Goal: Task Accomplishment & Management: Use online tool/utility

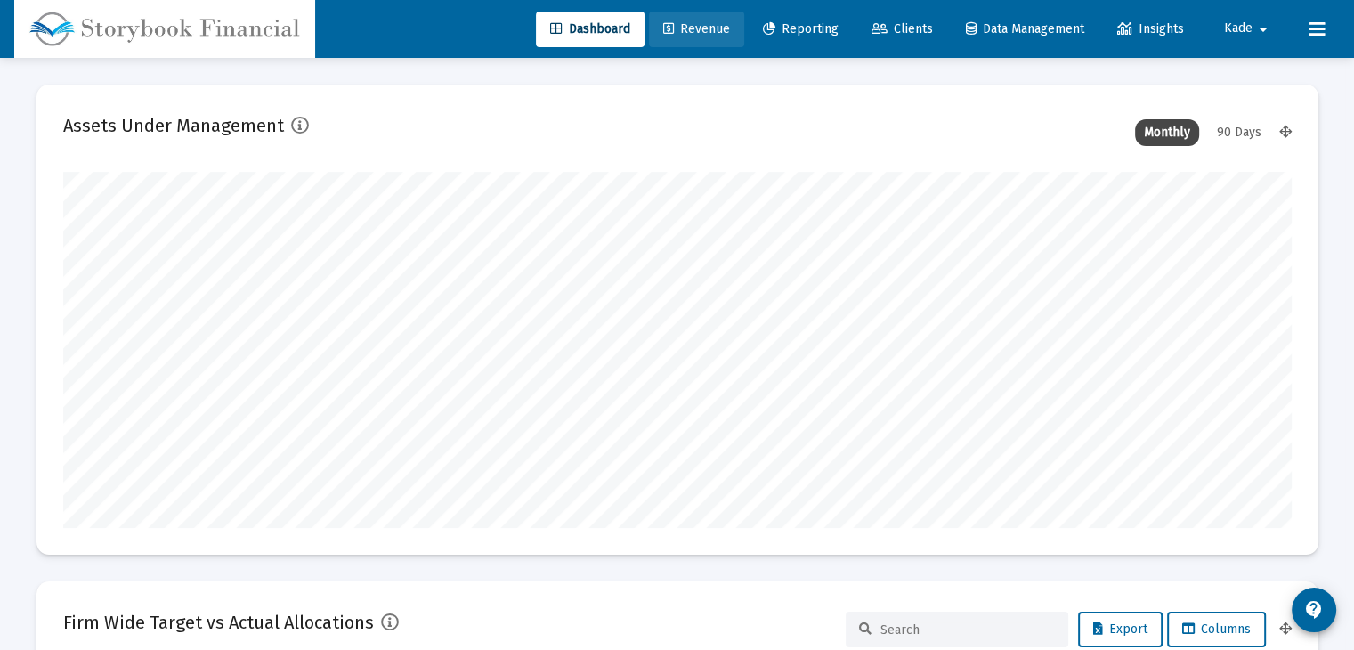
click at [676, 24] on span "Revenue" at bounding box center [696, 28] width 67 height 15
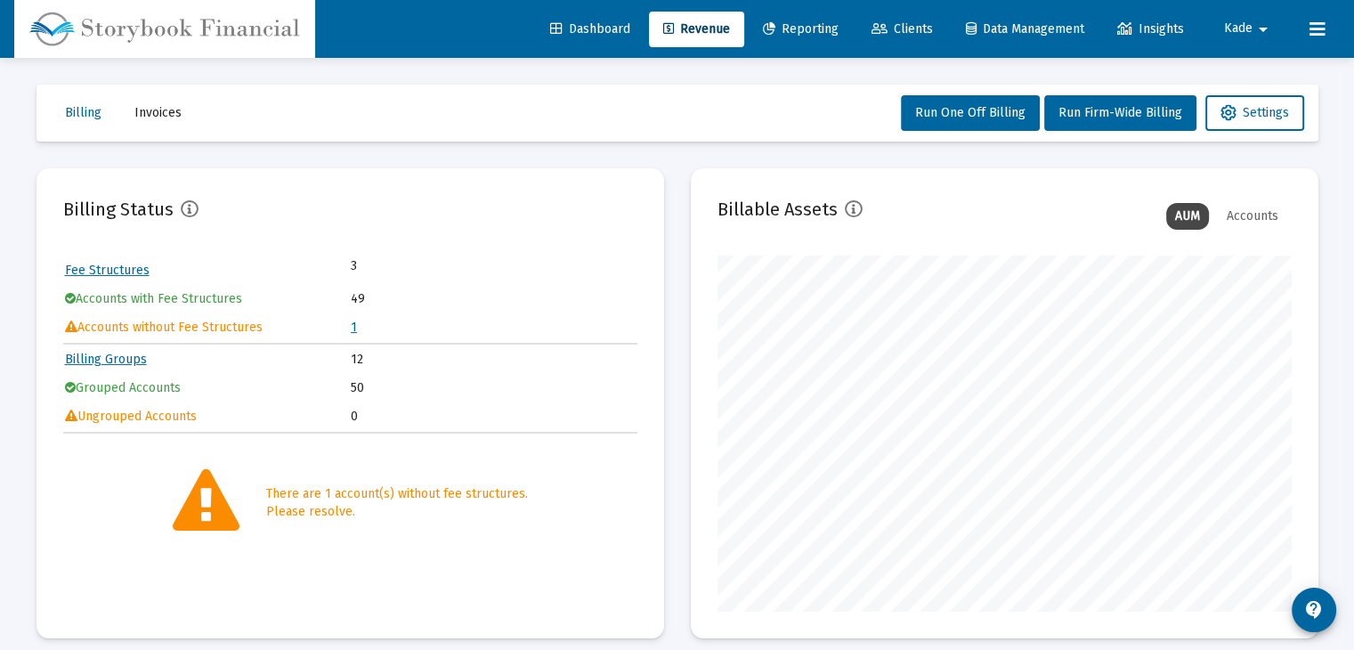
scroll to position [356, 574]
click at [351, 329] on link "1" at bounding box center [354, 327] width 6 height 15
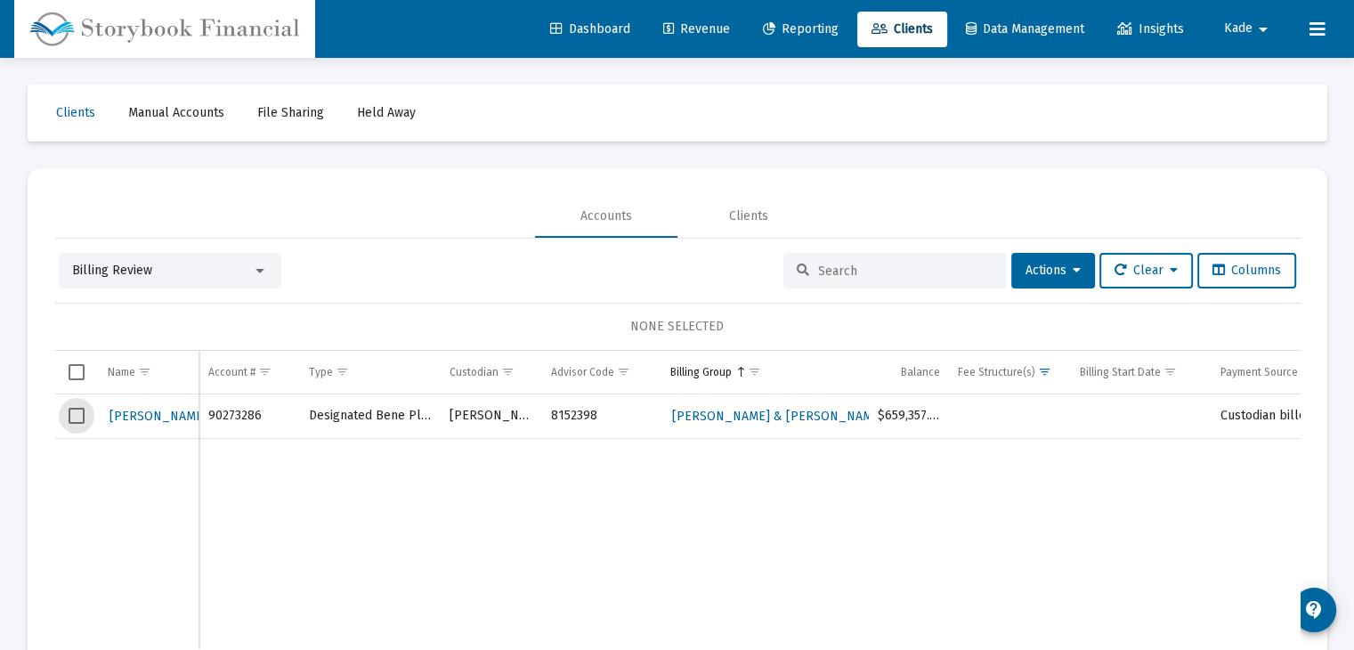
click at [75, 414] on span "Select row" at bounding box center [77, 416] width 16 height 16
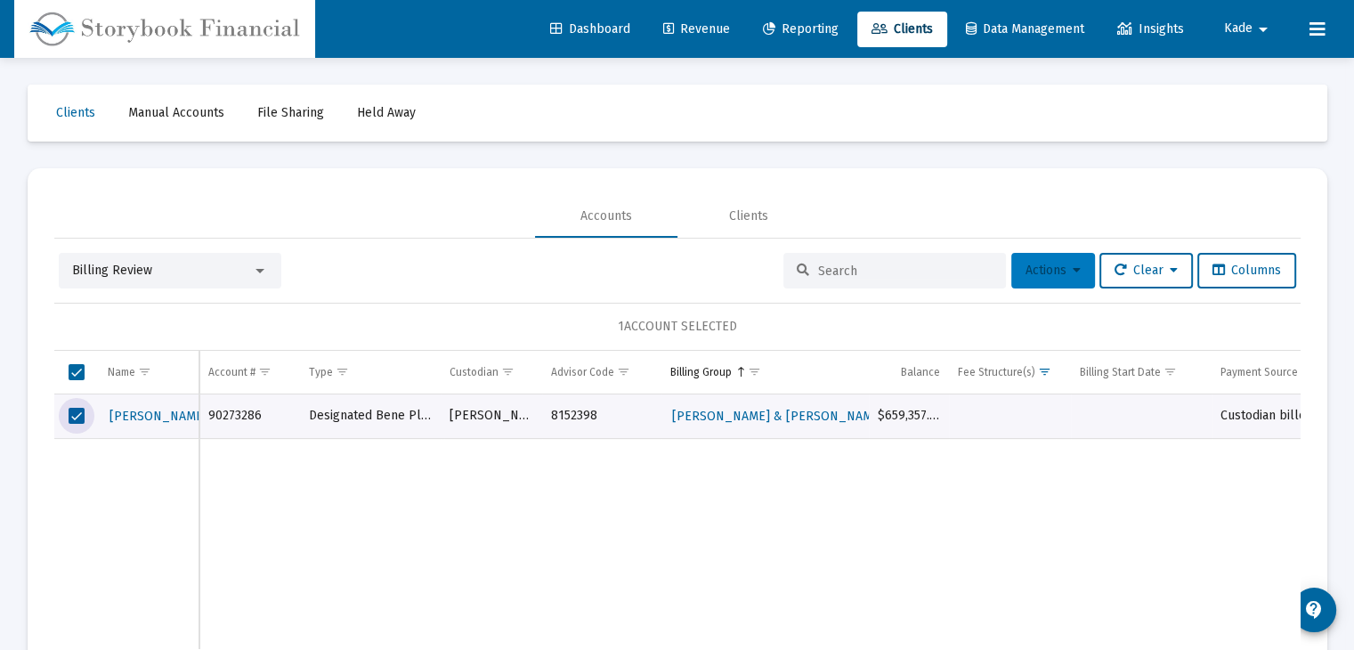
click at [1085, 264] on button "Actions" at bounding box center [1053, 271] width 84 height 36
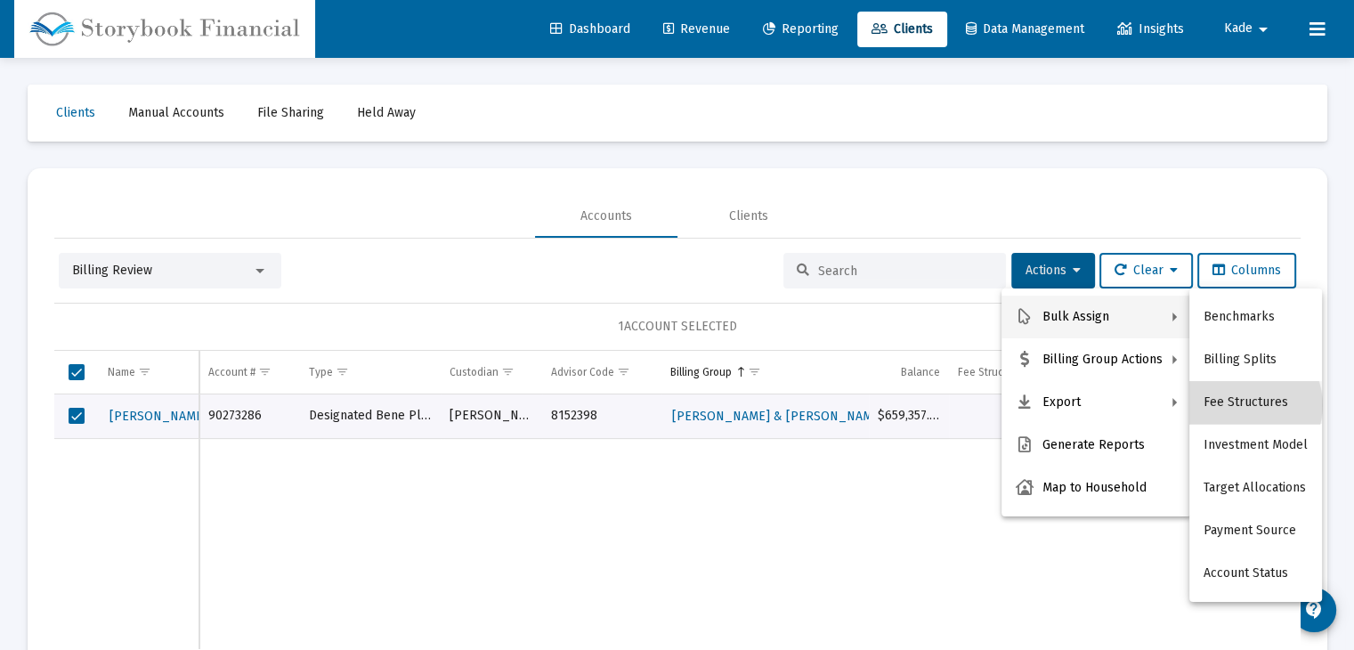
click at [1246, 405] on button "Fee Structures" at bounding box center [1255, 402] width 133 height 43
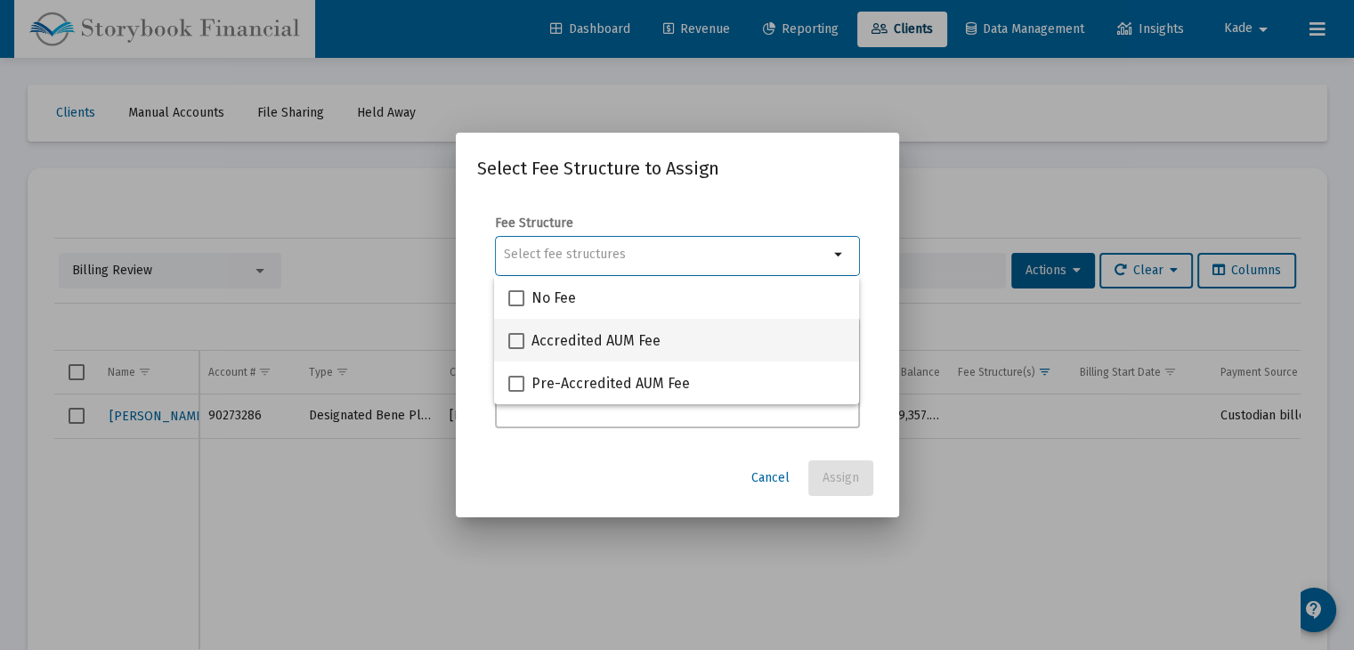
click at [522, 339] on span at bounding box center [516, 341] width 16 height 16
click at [516, 349] on input "Accredited AUM Fee" at bounding box center [515, 349] width 1 height 1
checkbox input "true"
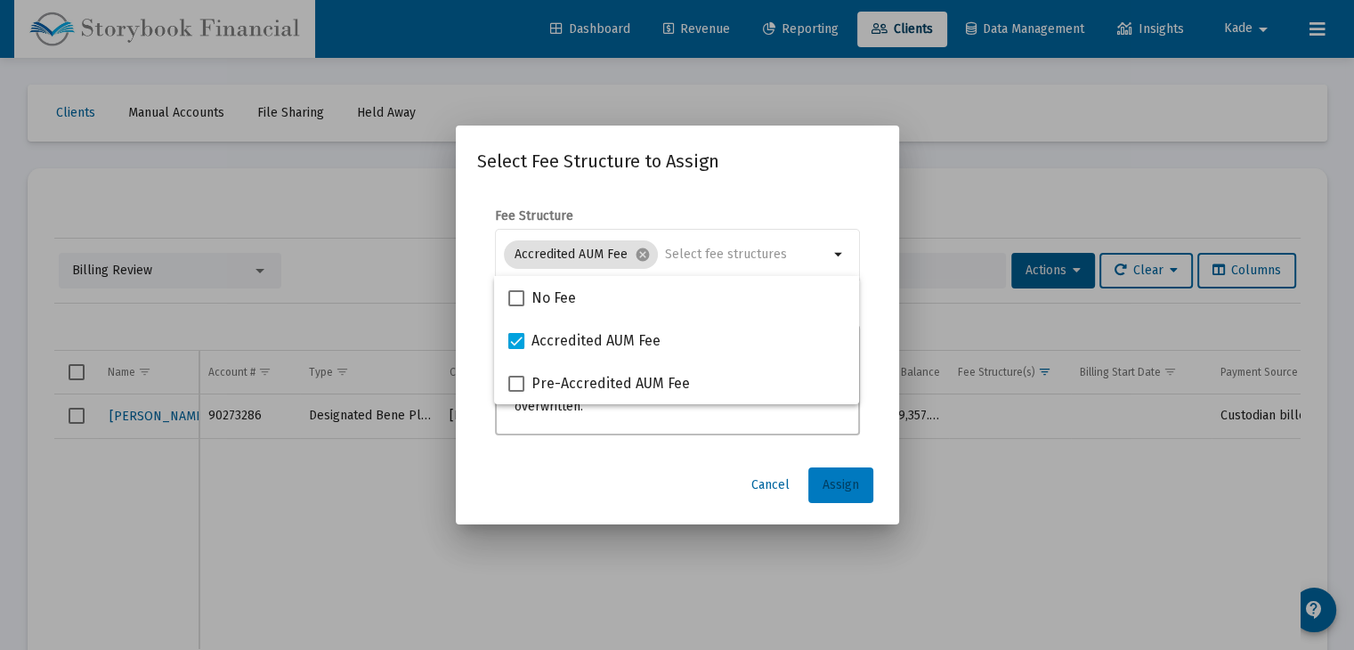
click at [853, 482] on span "Assign" at bounding box center [840, 484] width 36 height 15
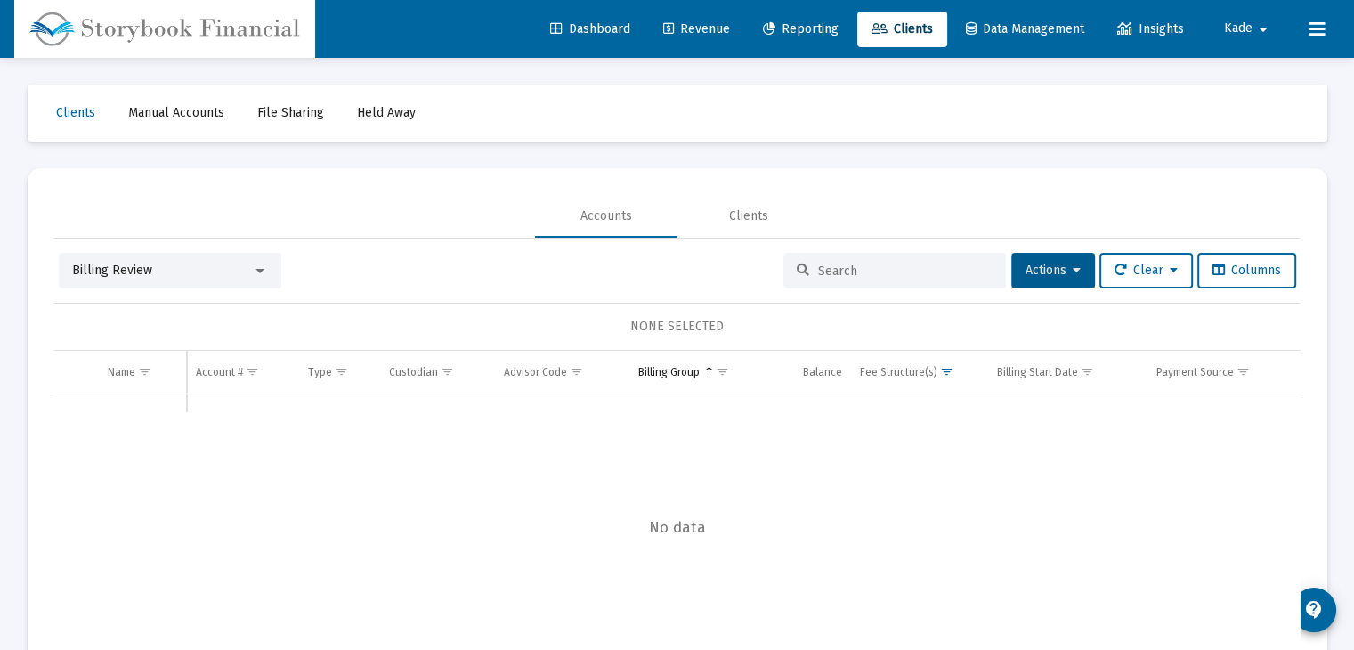
click at [690, 38] on link "Revenue" at bounding box center [696, 30] width 95 height 36
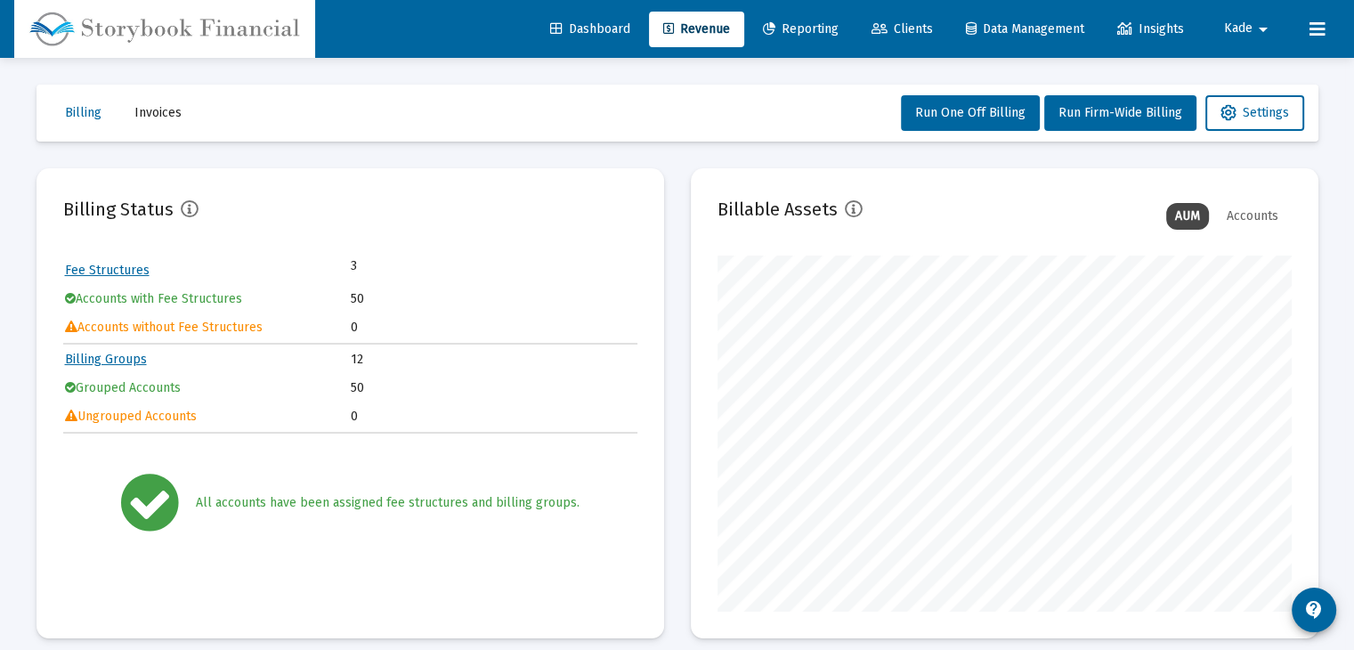
scroll to position [356, 574]
click at [1109, 116] on span "Run Firm-Wide Billing" at bounding box center [1120, 112] width 124 height 15
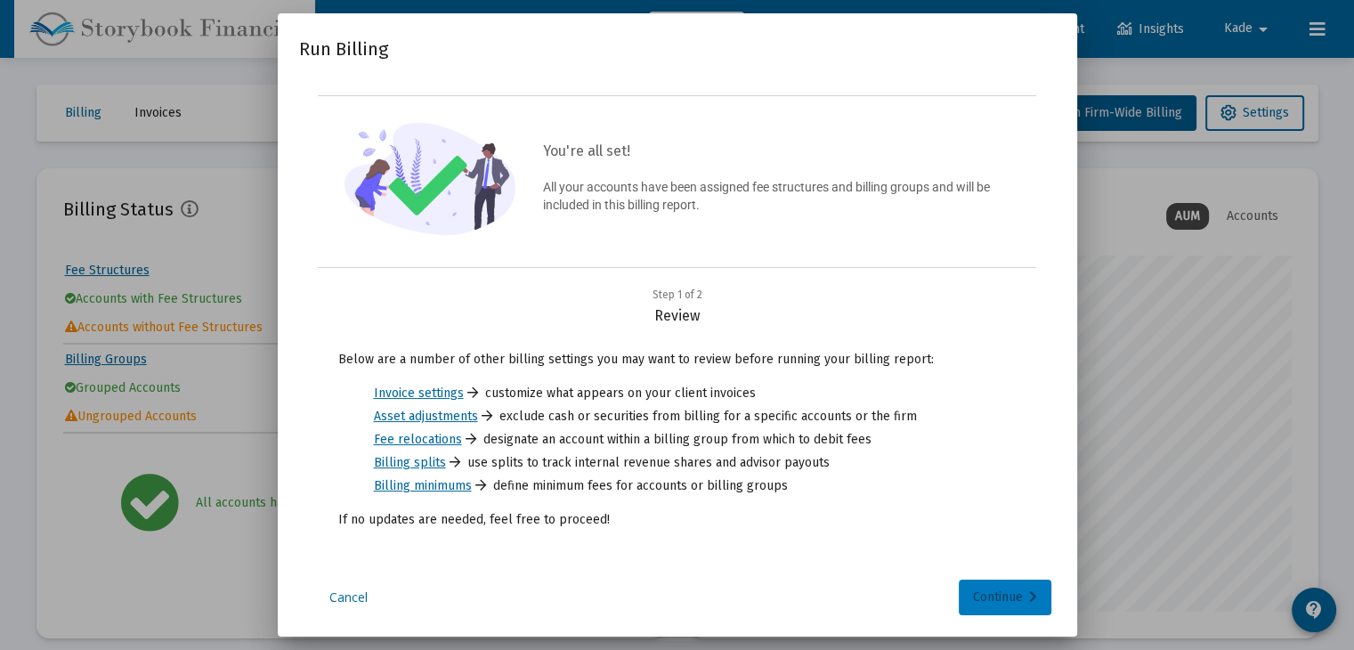
click at [987, 582] on div "Continue" at bounding box center [1005, 597] width 64 height 36
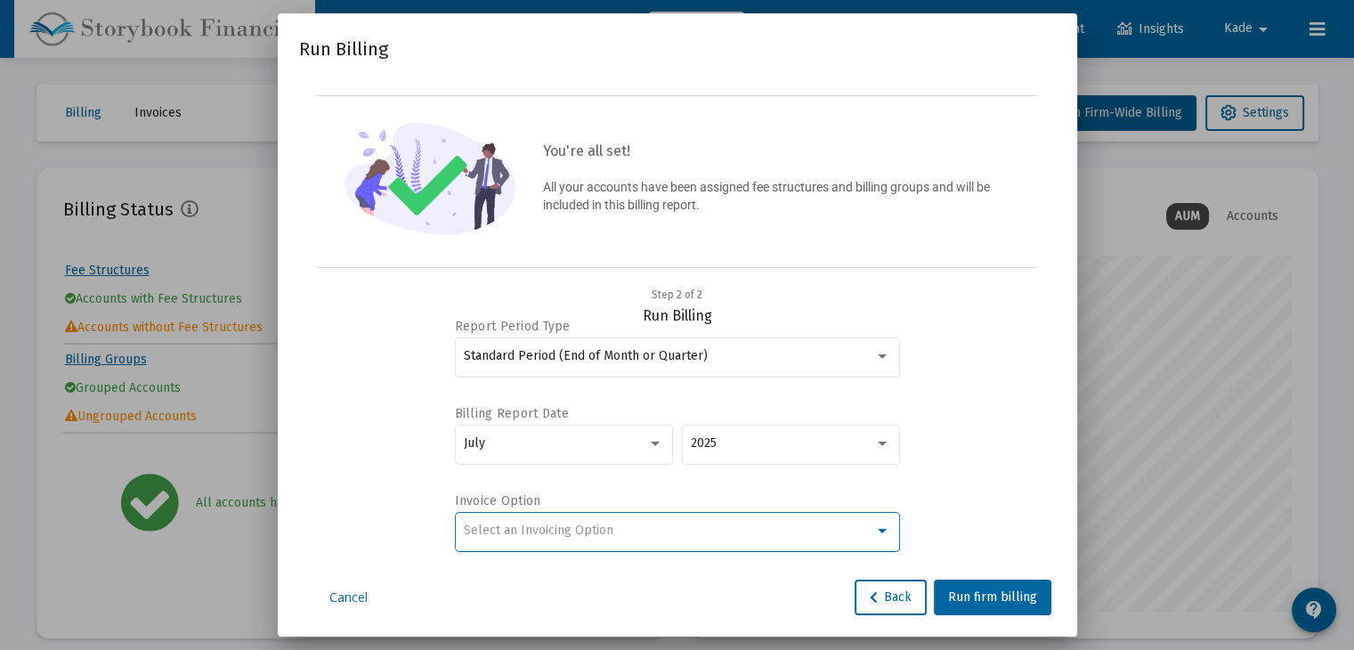
click at [738, 523] on div "Select an Invoicing Option" at bounding box center [669, 530] width 410 height 14
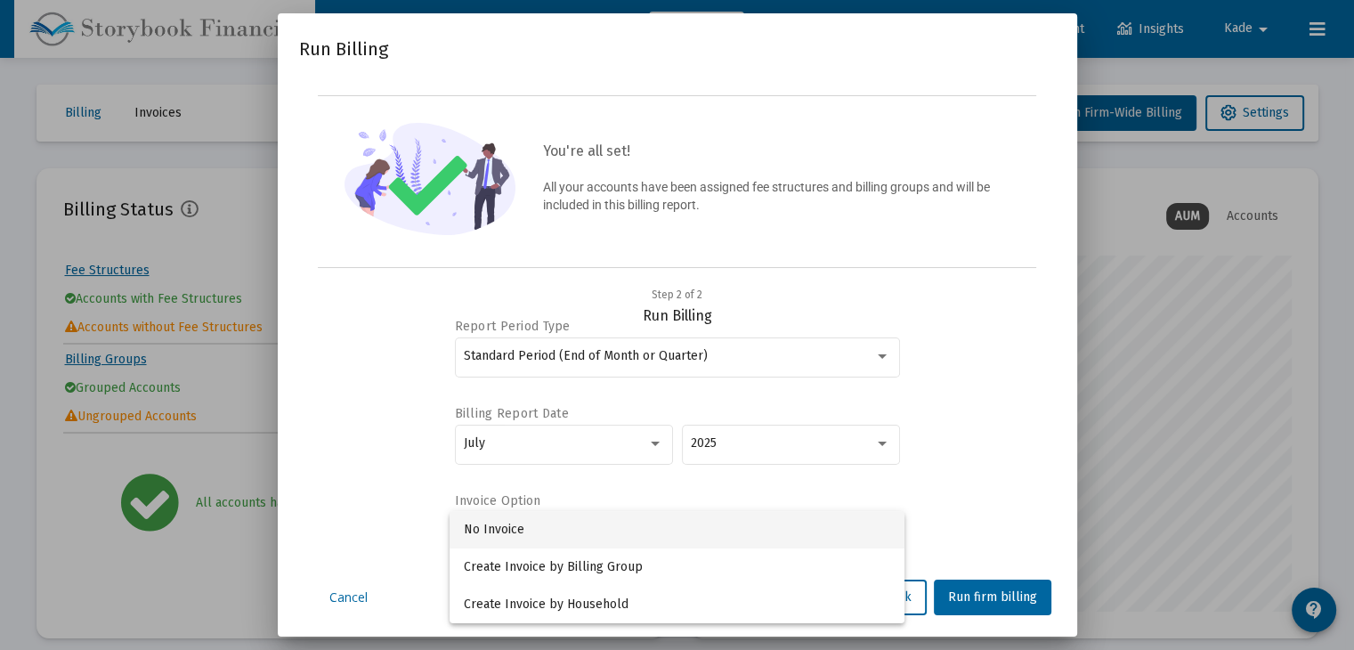
click at [696, 540] on span "No Invoice" at bounding box center [677, 529] width 426 height 37
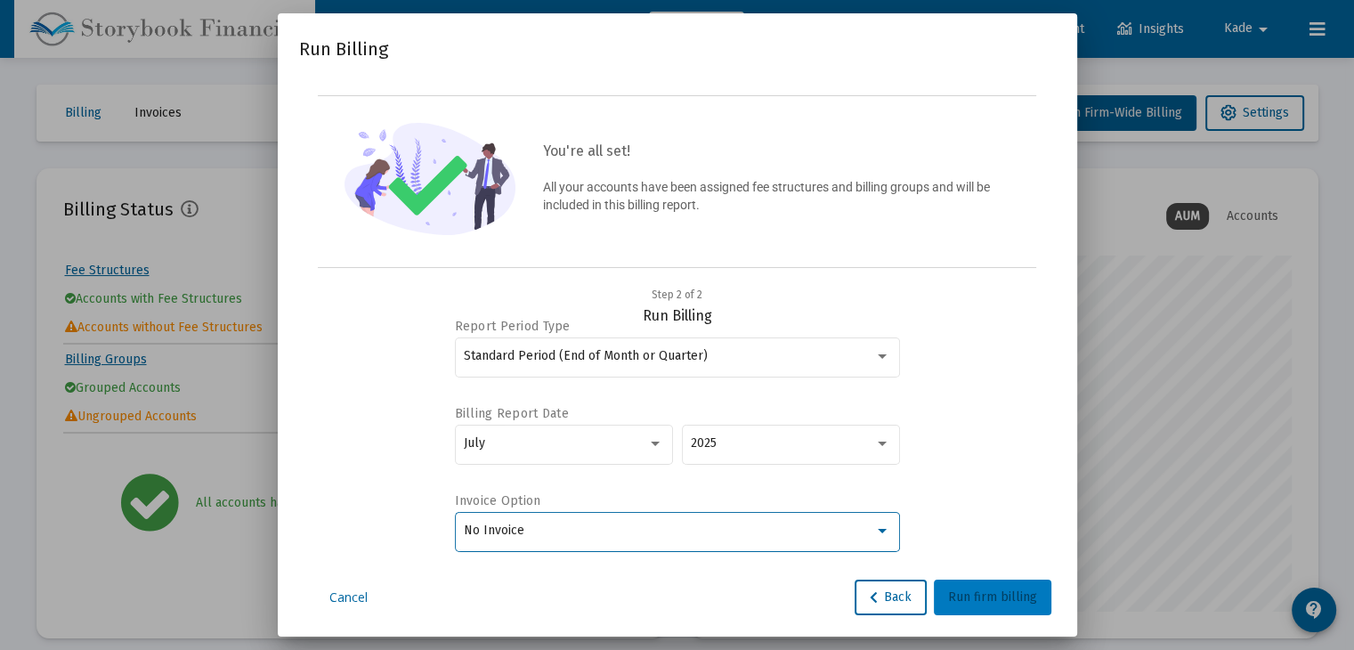
click at [1008, 590] on span "Run firm billing" at bounding box center [992, 596] width 89 height 15
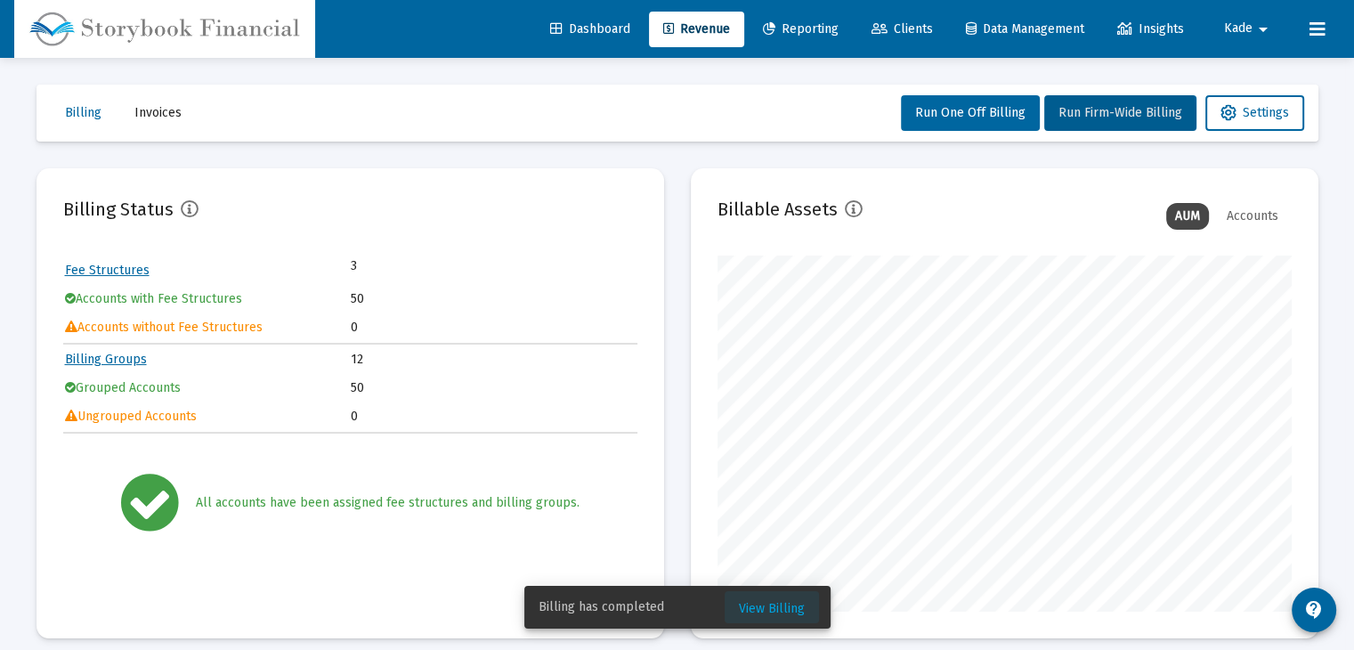
click at [780, 606] on span "View Billing" at bounding box center [772, 608] width 66 height 15
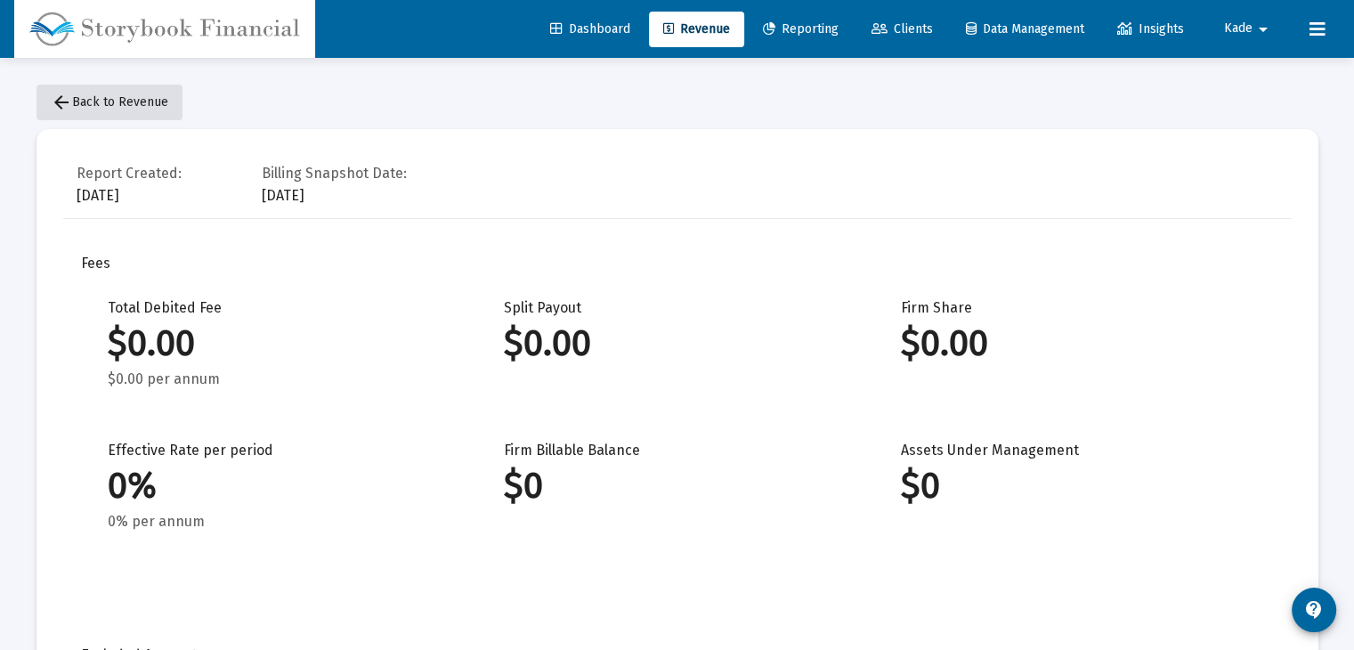
click at [129, 101] on span "arrow_back Back to Revenue" at bounding box center [109, 101] width 117 height 15
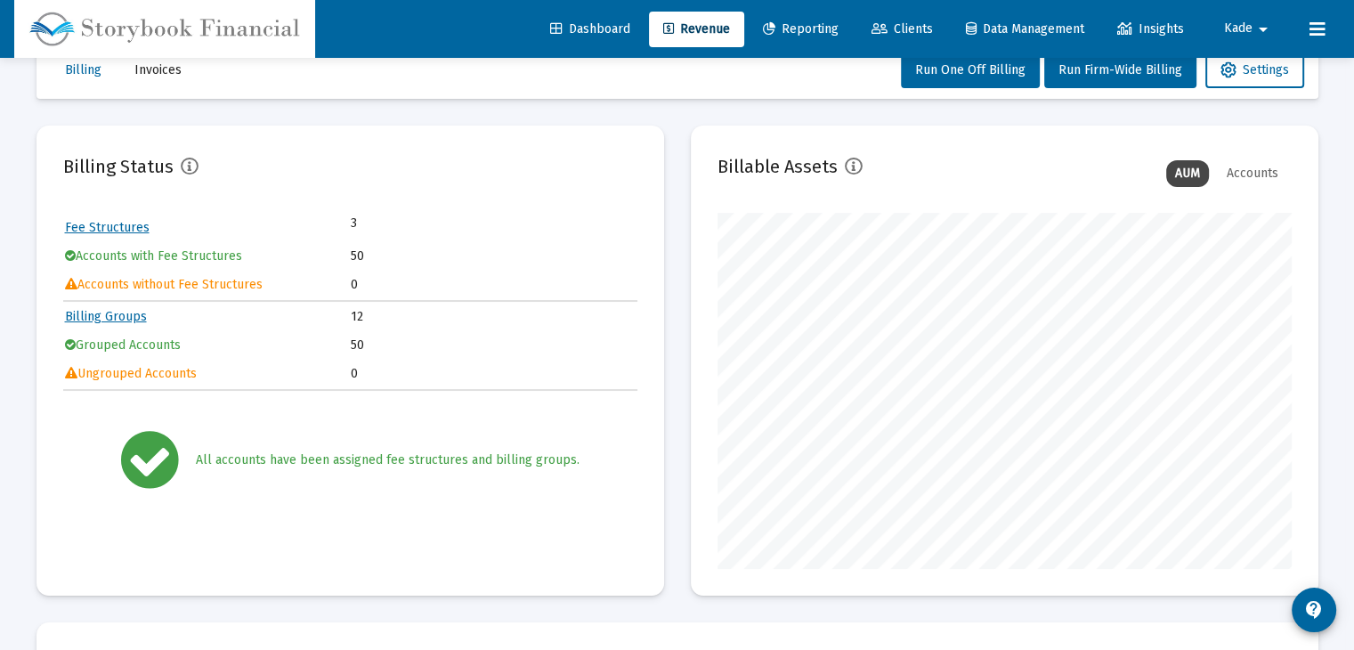
scroll to position [445, 0]
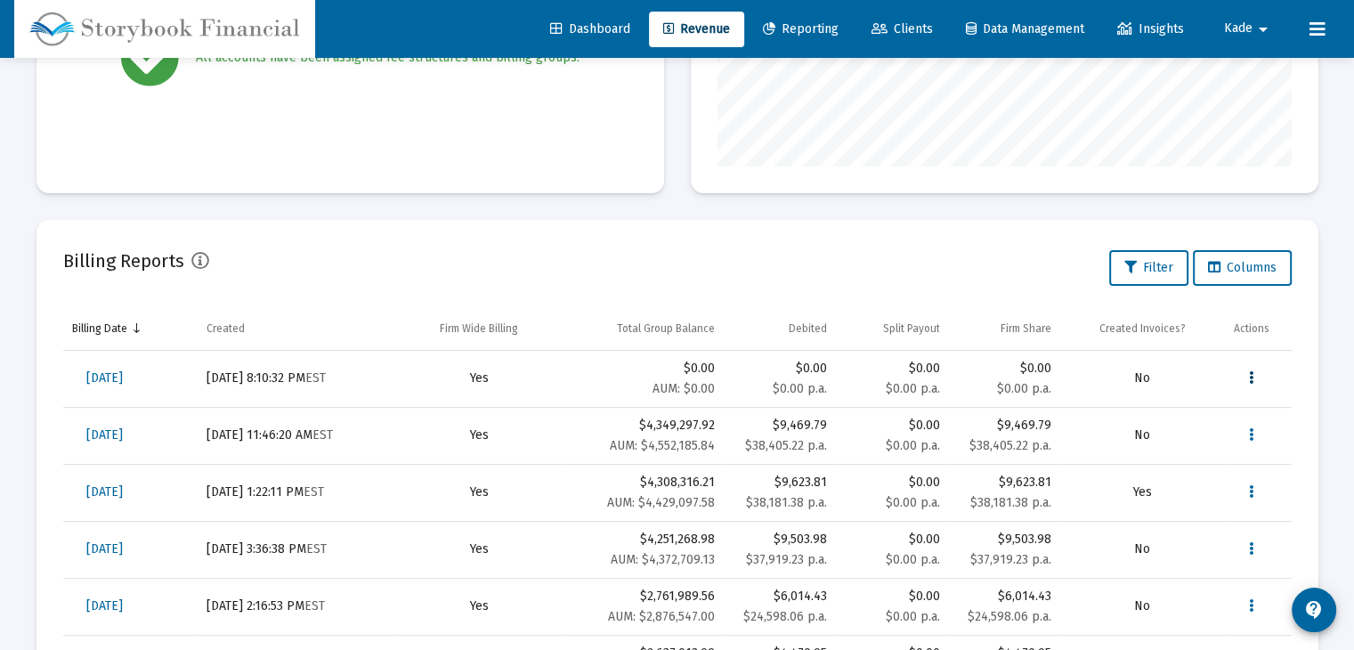
click at [1260, 375] on button "Data grid" at bounding box center [1251, 378] width 36 height 36
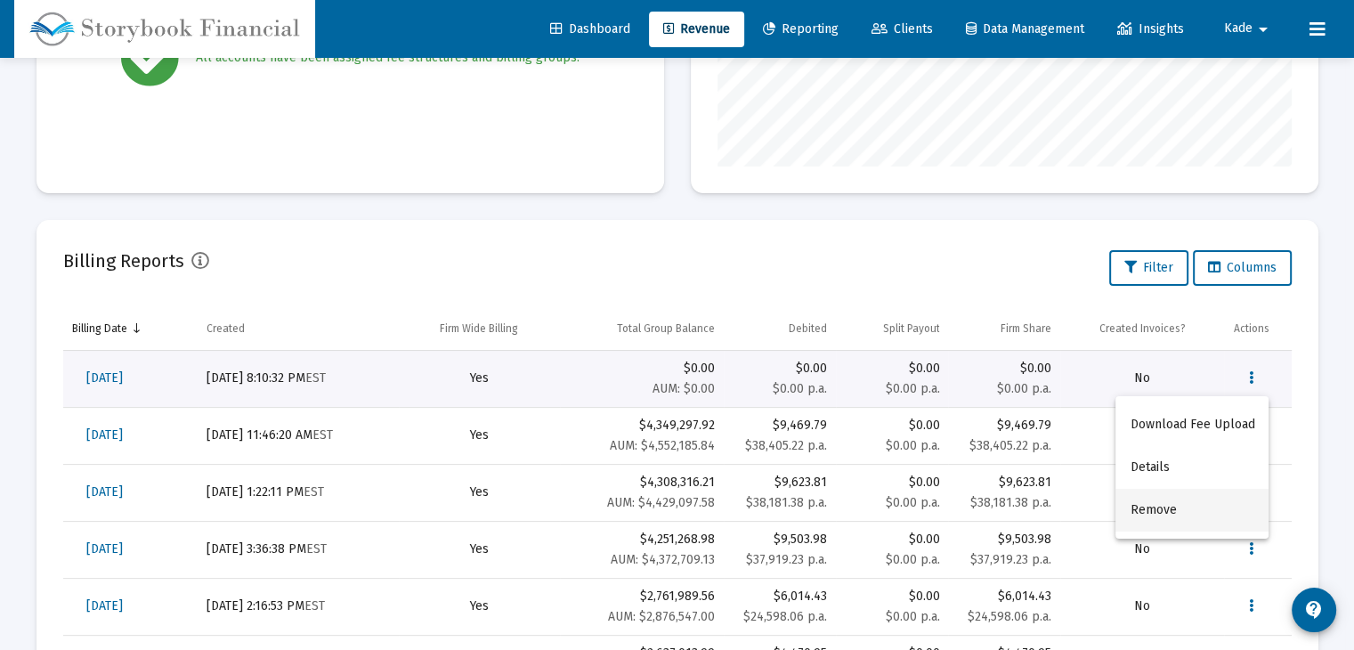
click at [1180, 513] on button "Remove" at bounding box center [1191, 510] width 153 height 43
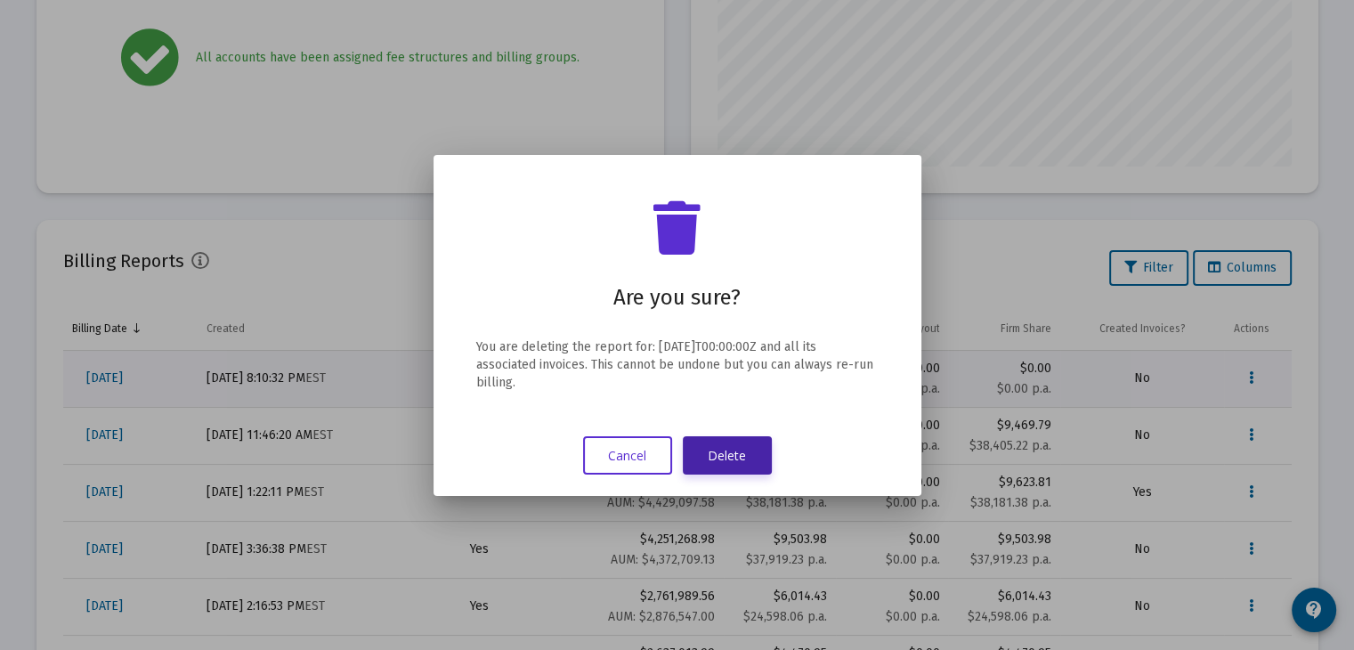
click at [742, 470] on button "Delete" at bounding box center [727, 455] width 89 height 38
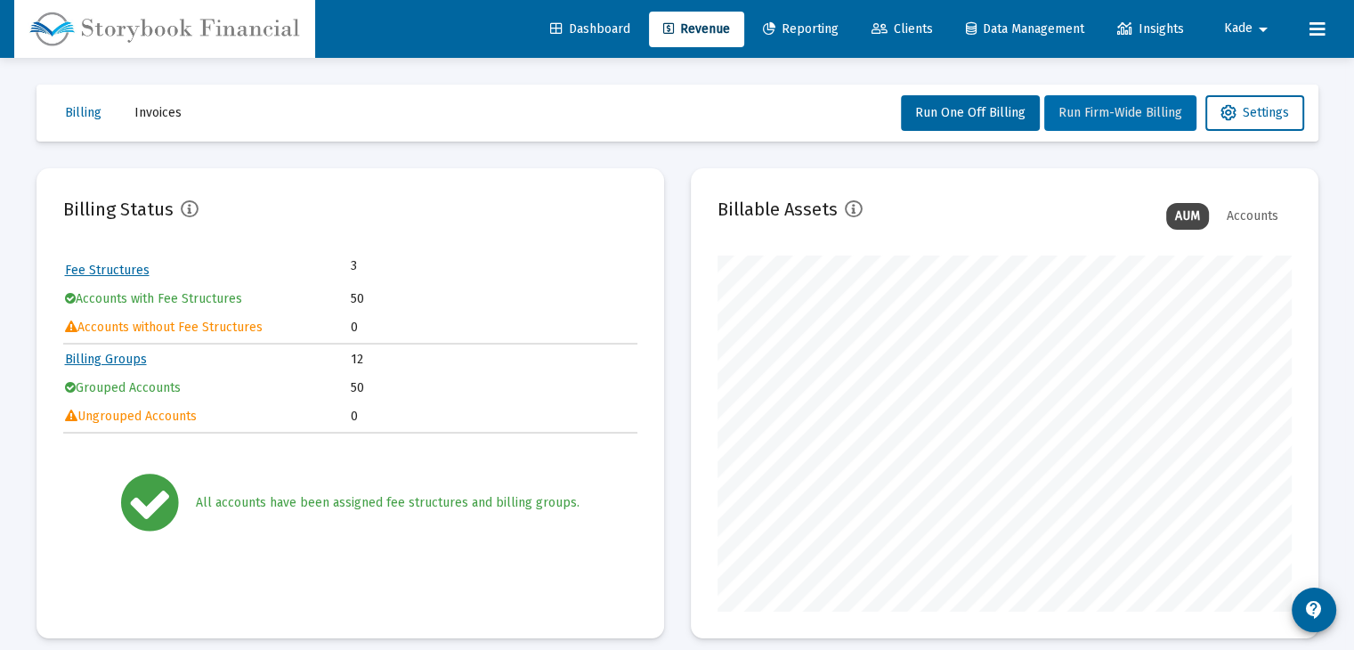
click at [1153, 118] on span "Run Firm-Wide Billing" at bounding box center [1120, 112] width 124 height 15
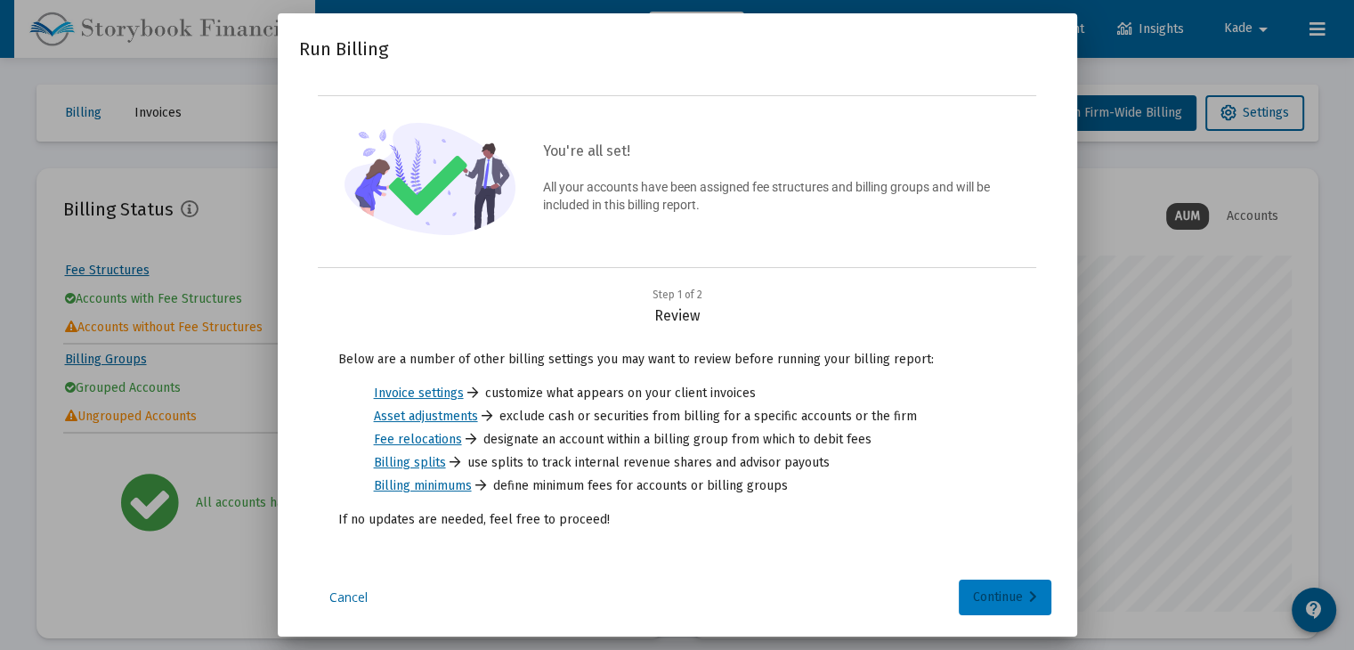
click at [1027, 604] on div "Continue" at bounding box center [1005, 597] width 64 height 36
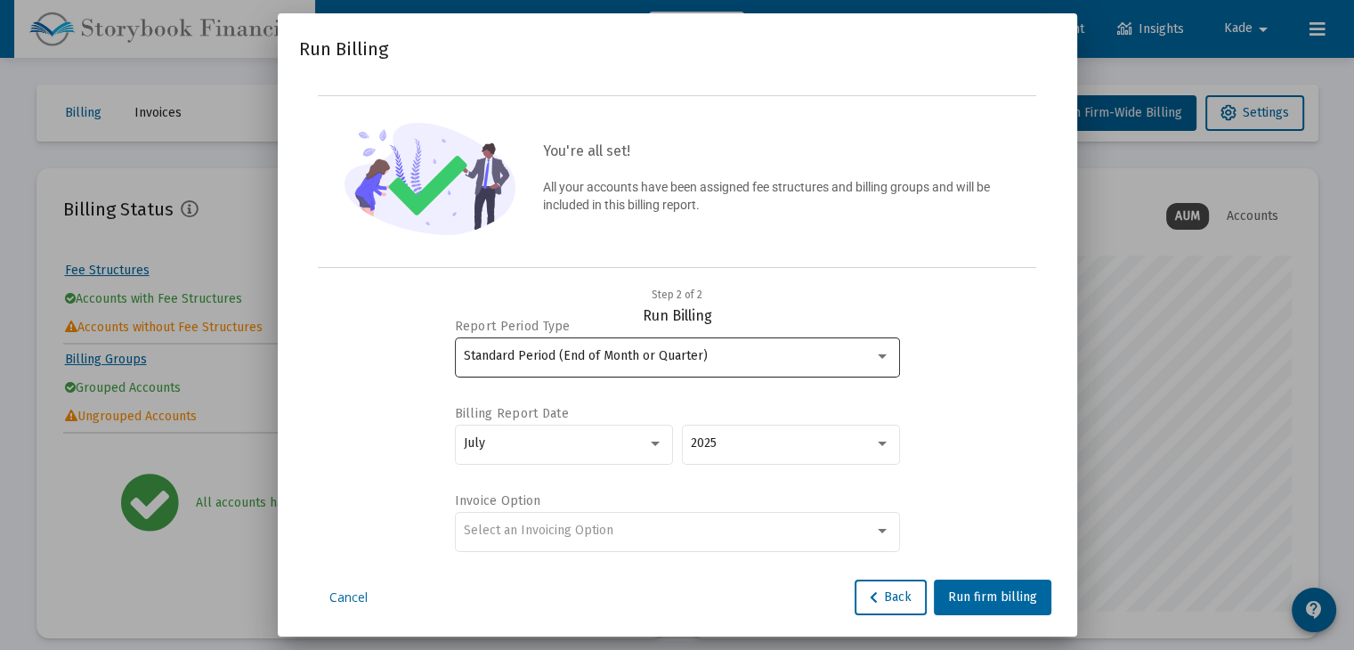
click at [675, 366] on div "Standard Period (End of Month or Quarter)" at bounding box center [677, 356] width 426 height 44
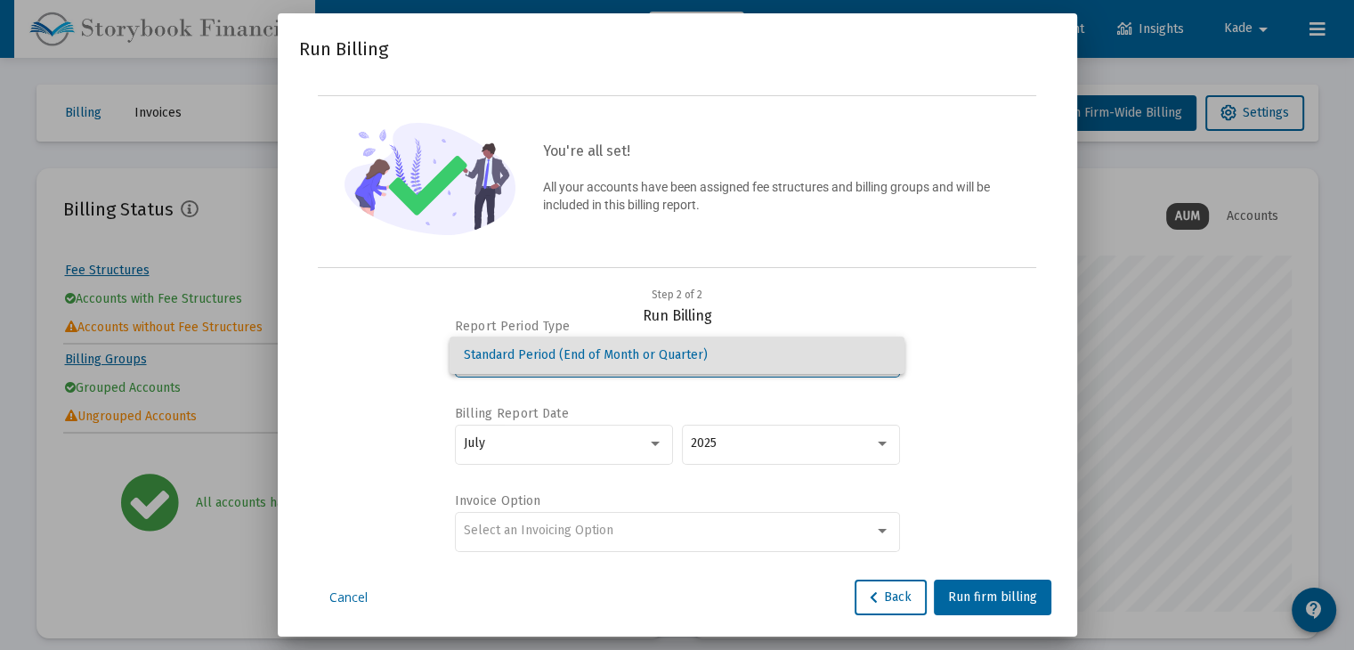
click at [702, 360] on span "Standard Period (End of Month or Quarter)" at bounding box center [677, 354] width 426 height 37
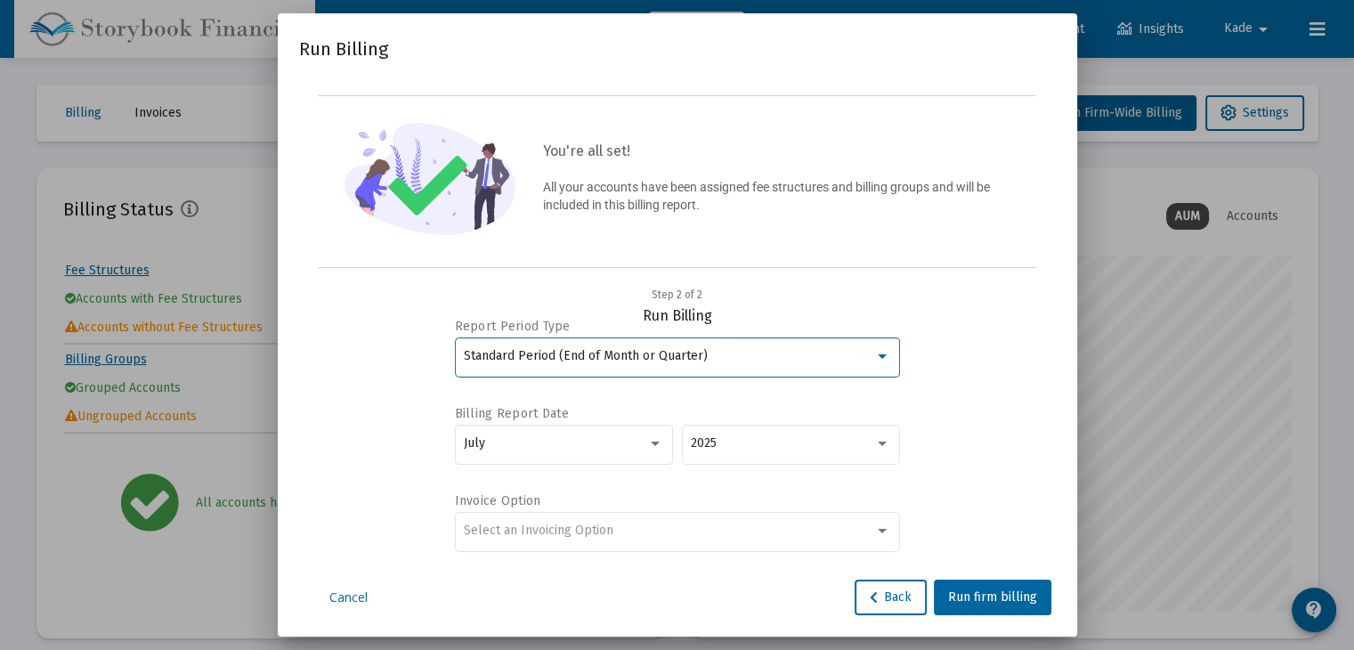
click at [897, 357] on div "Standard Period (End of Month or Quarter)" at bounding box center [677, 356] width 445 height 44
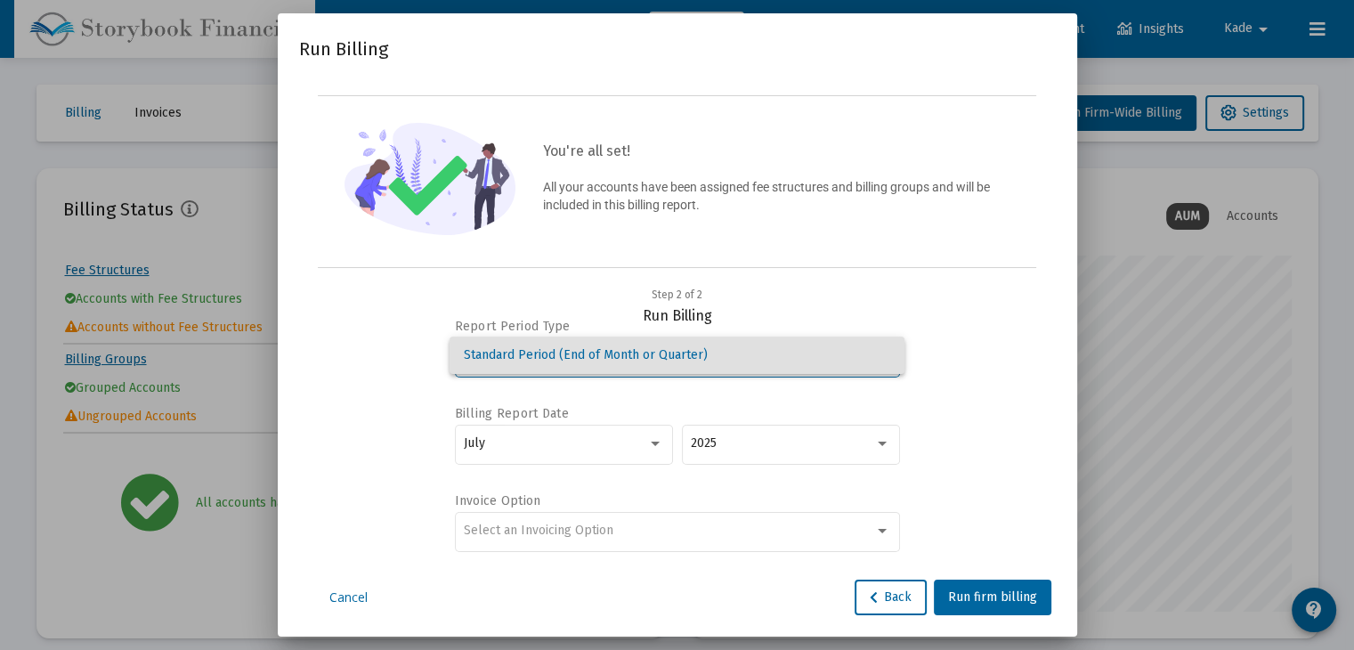
click at [649, 444] on div at bounding box center [677, 325] width 1354 height 650
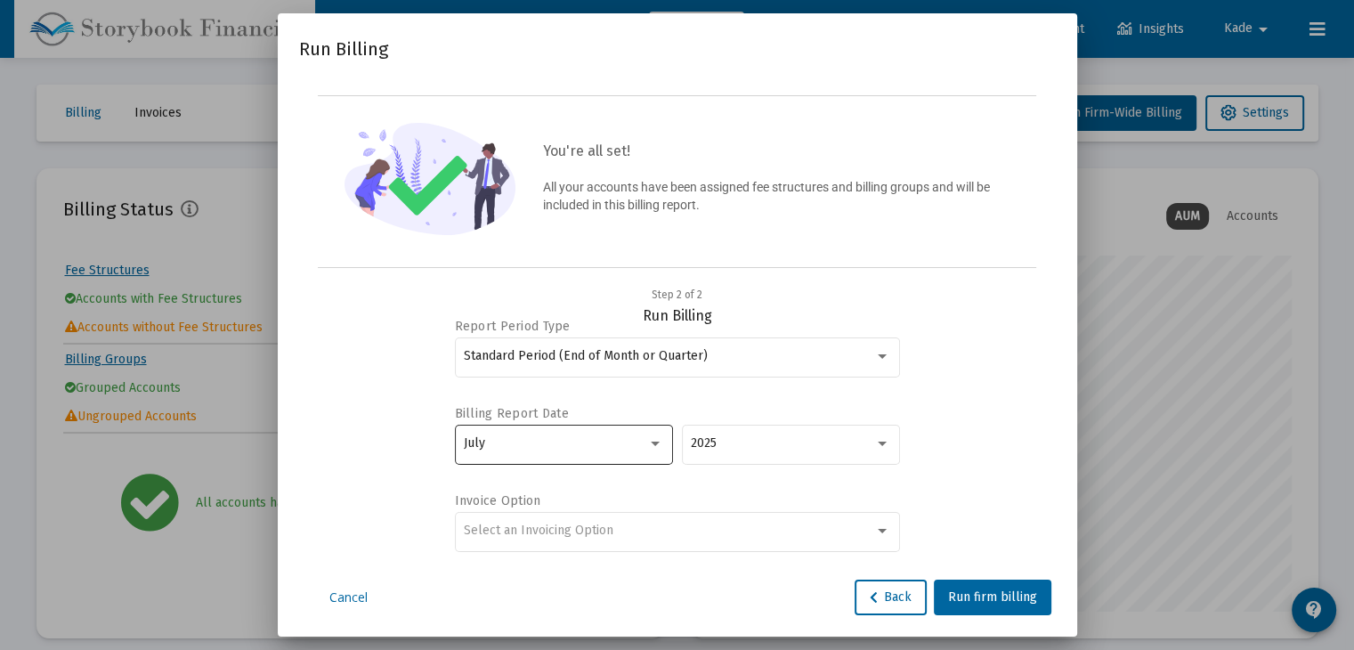
click at [658, 441] on div at bounding box center [655, 443] width 9 height 4
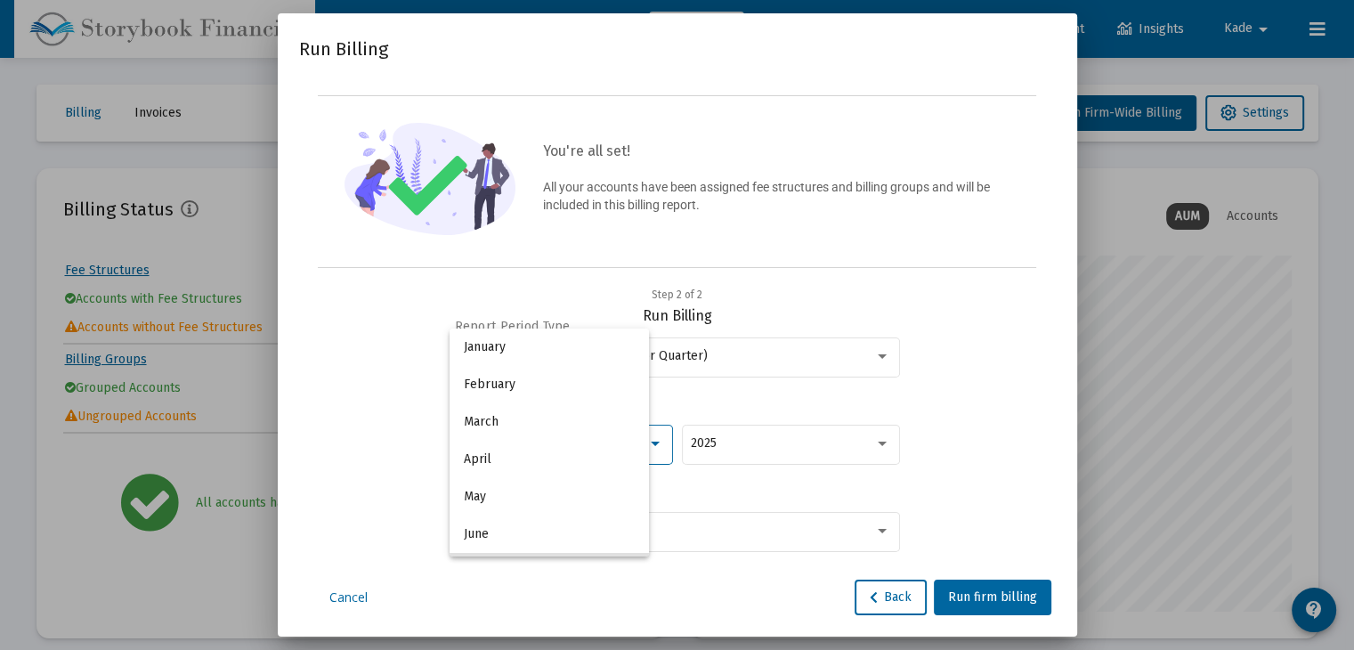
scroll to position [128, 0]
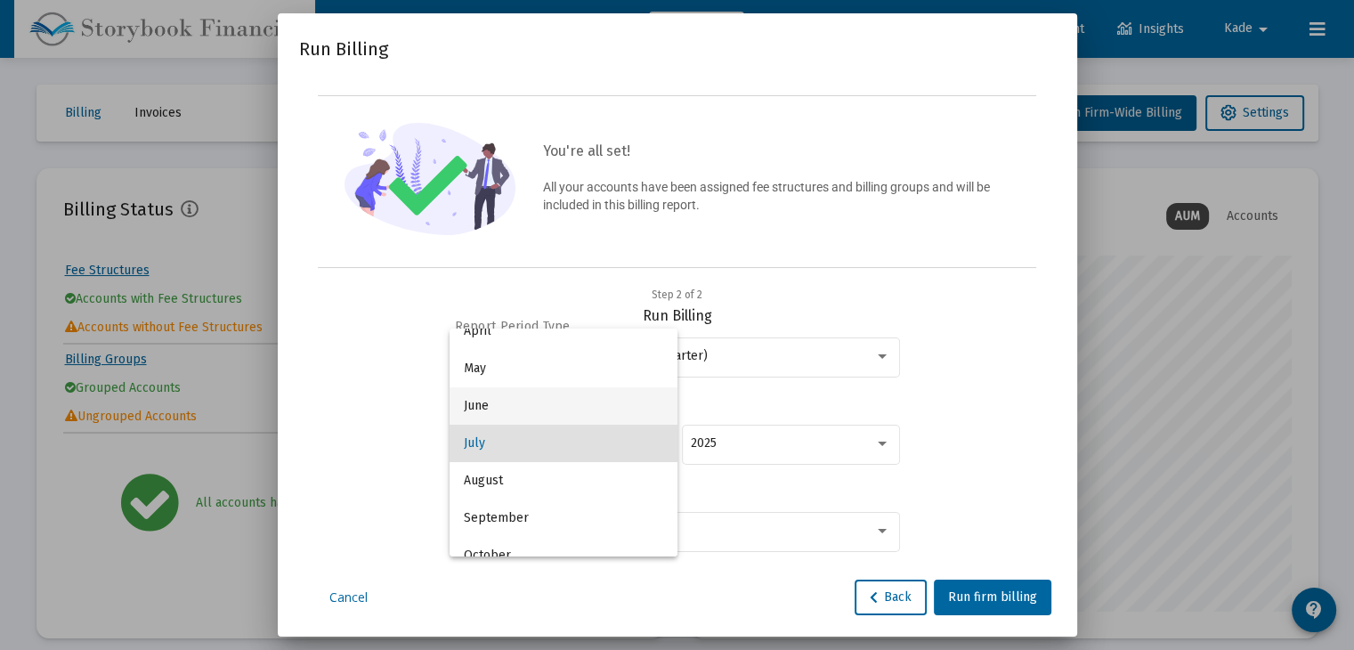
click at [506, 403] on span "June" at bounding box center [563, 405] width 199 height 37
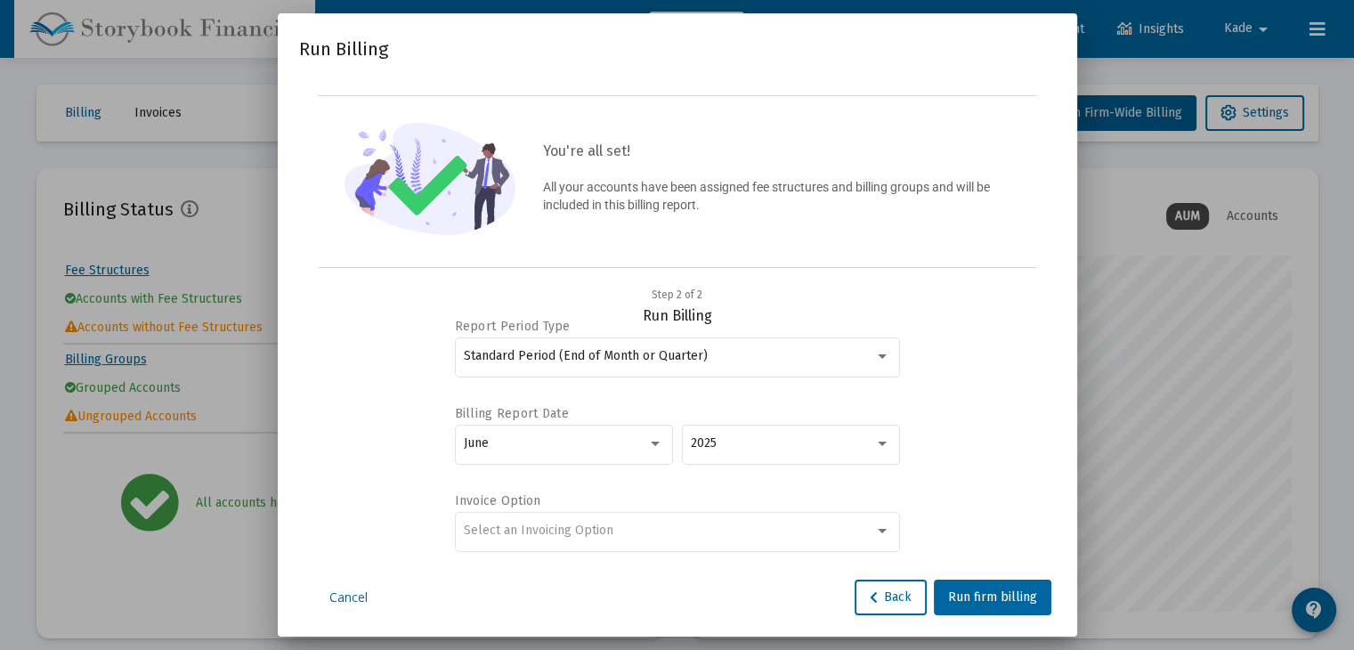
click at [994, 486] on div "Report Period Type Standard Period (End of Month or Quarter) Billing Report Dat…" at bounding box center [677, 436] width 714 height 223
click at [791, 546] on div "Select an Invoicing Option" at bounding box center [677, 530] width 426 height 44
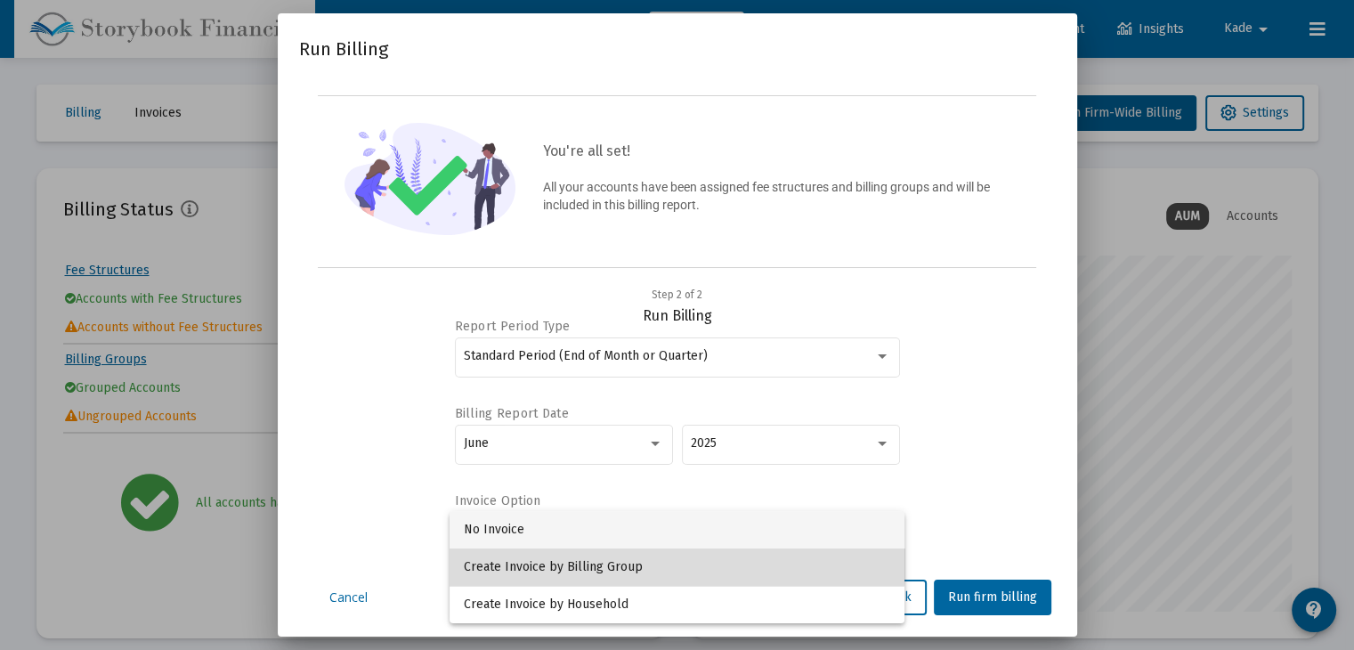
click at [658, 549] on span "Create Invoice by Billing Group" at bounding box center [677, 566] width 426 height 37
click at [658, 549] on div "Select an Invoicing Option" at bounding box center [677, 530] width 426 height 44
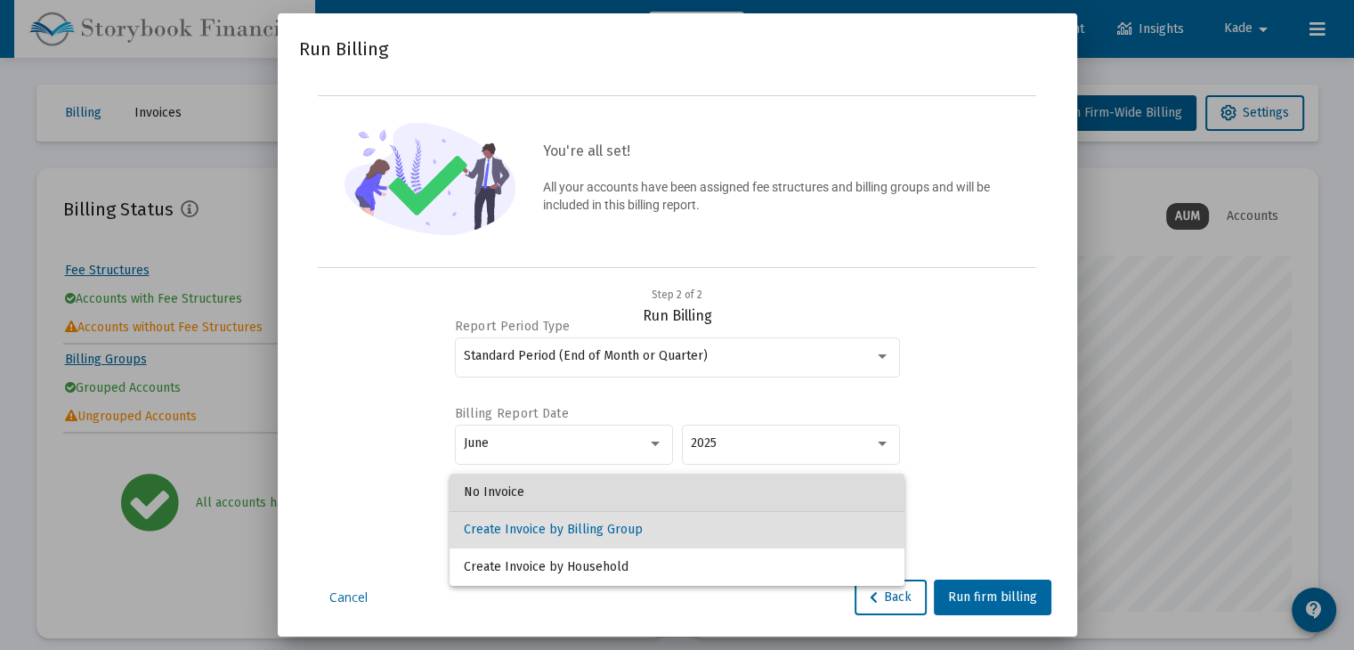
click at [651, 498] on span "No Invoice" at bounding box center [677, 492] width 426 height 37
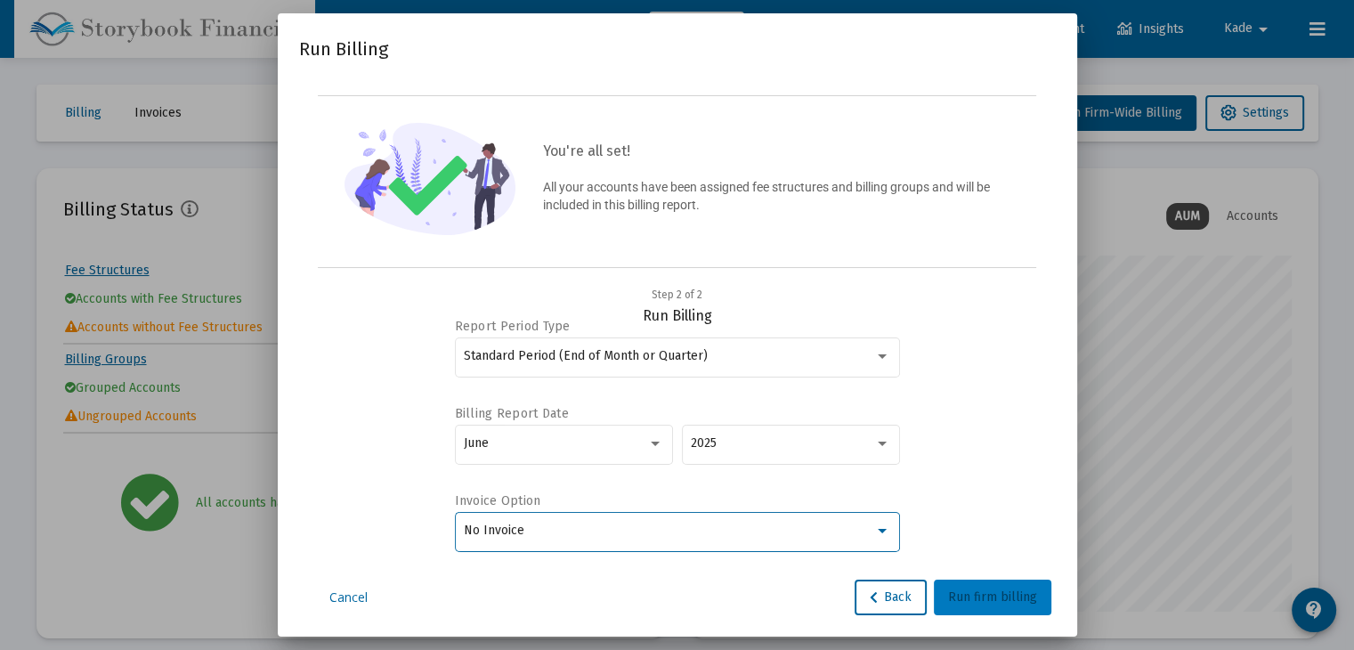
click at [1019, 595] on span "Run firm billing" at bounding box center [992, 596] width 89 height 15
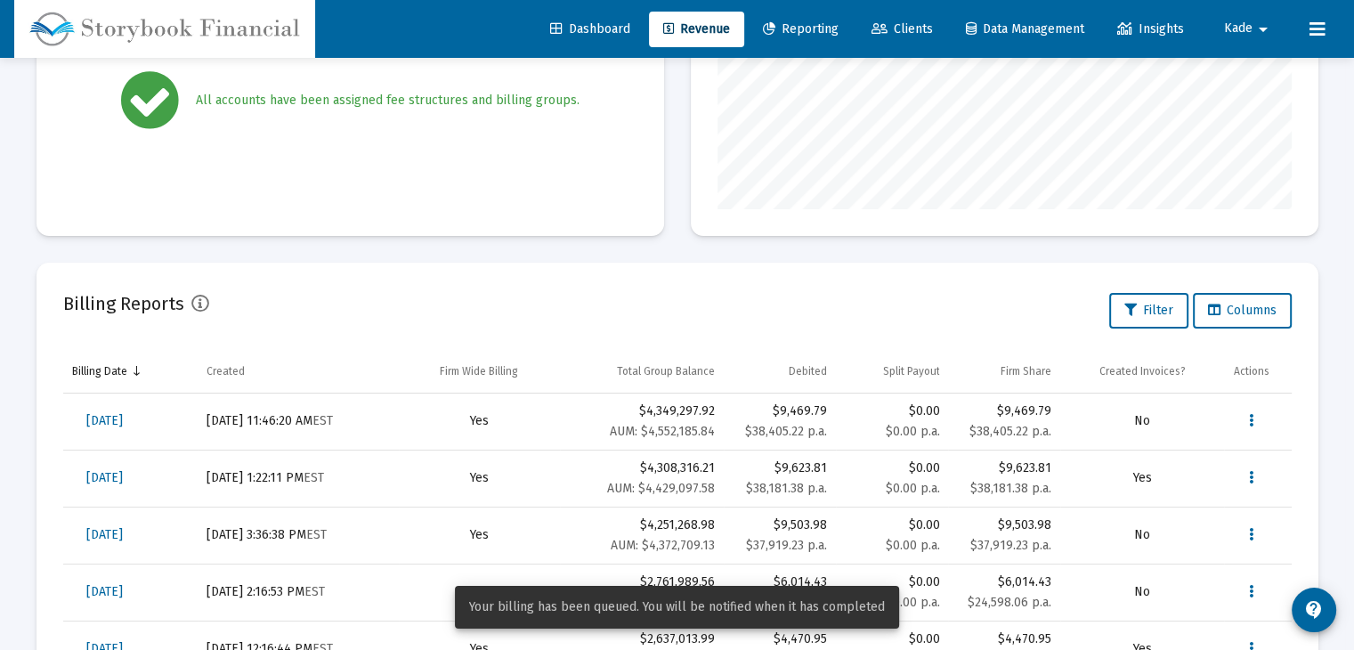
scroll to position [445, 0]
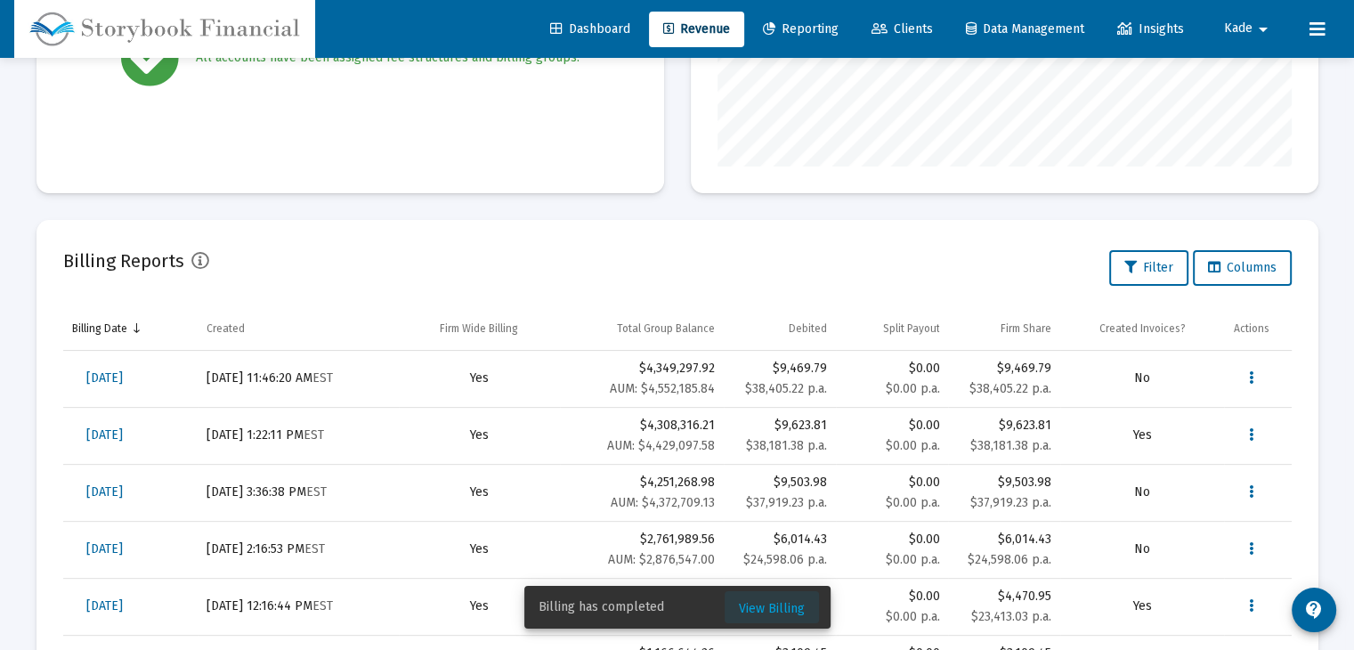
click at [782, 602] on span "View Billing" at bounding box center [772, 608] width 66 height 15
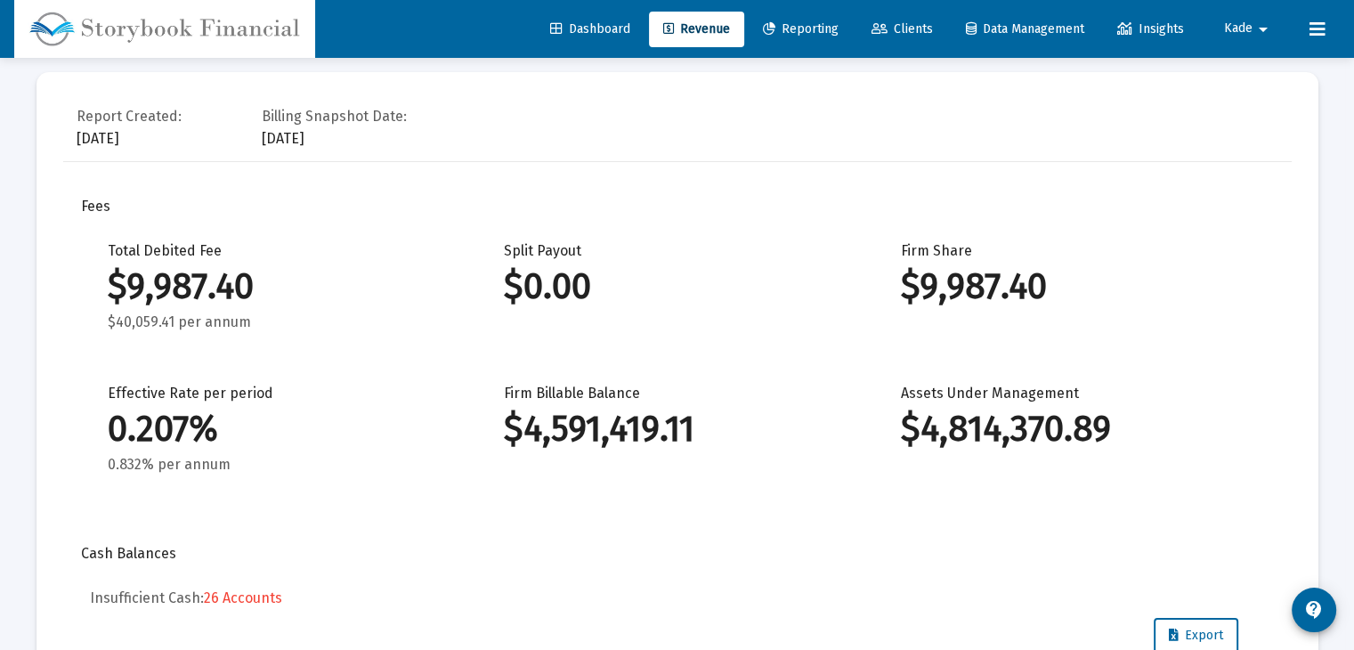
click at [698, 29] on span "Revenue" at bounding box center [696, 28] width 67 height 15
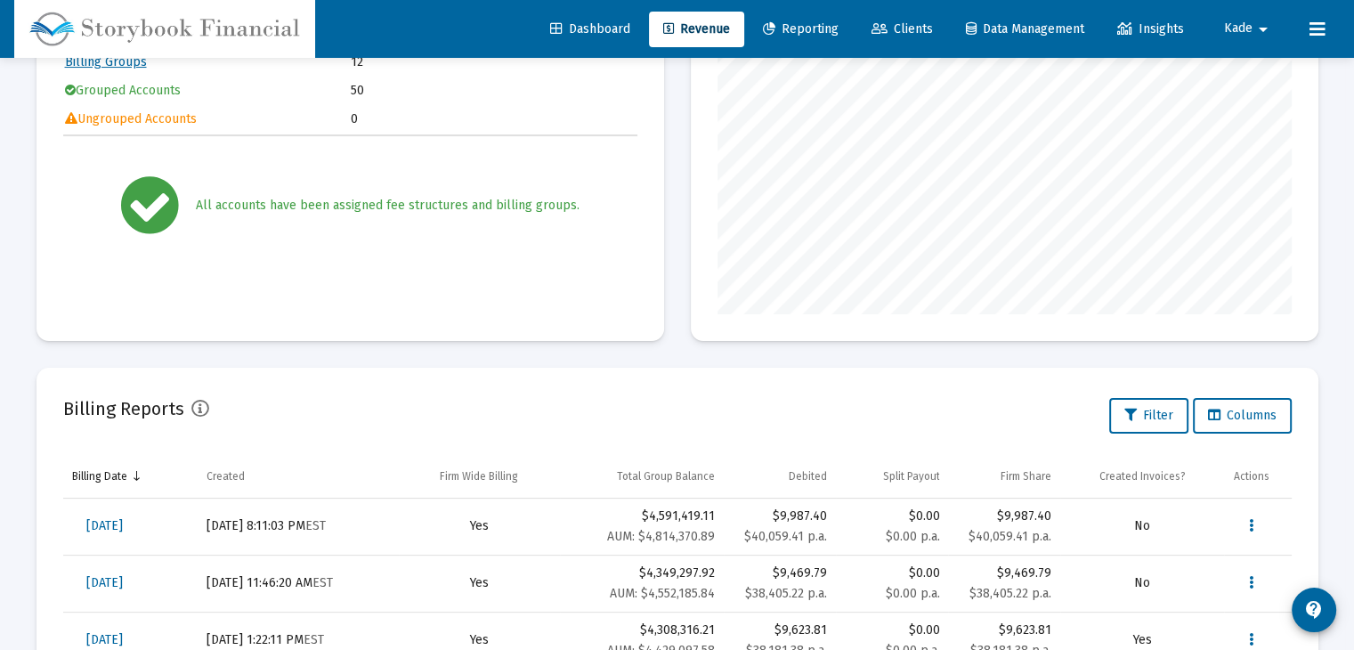
scroll to position [413, 0]
